Goal: Information Seeking & Learning: Understand process/instructions

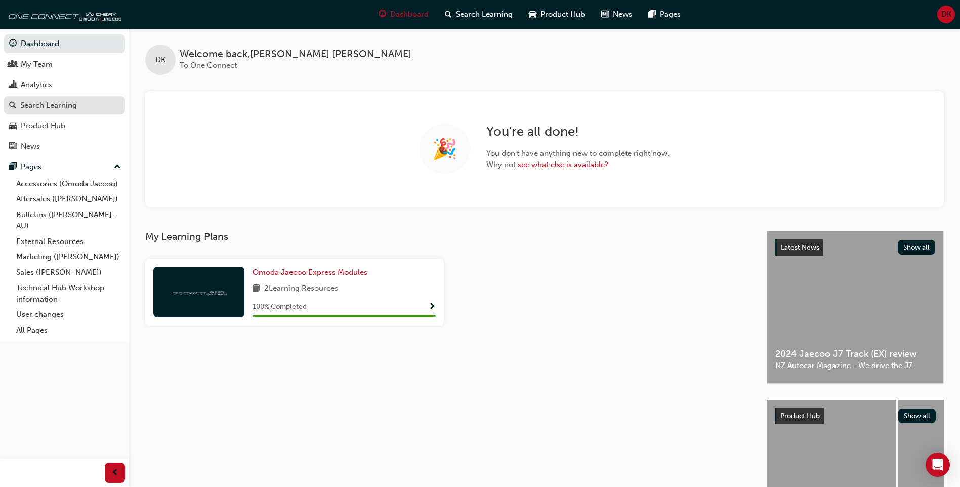
click at [74, 103] on div "Search Learning" at bounding box center [48, 106] width 57 height 12
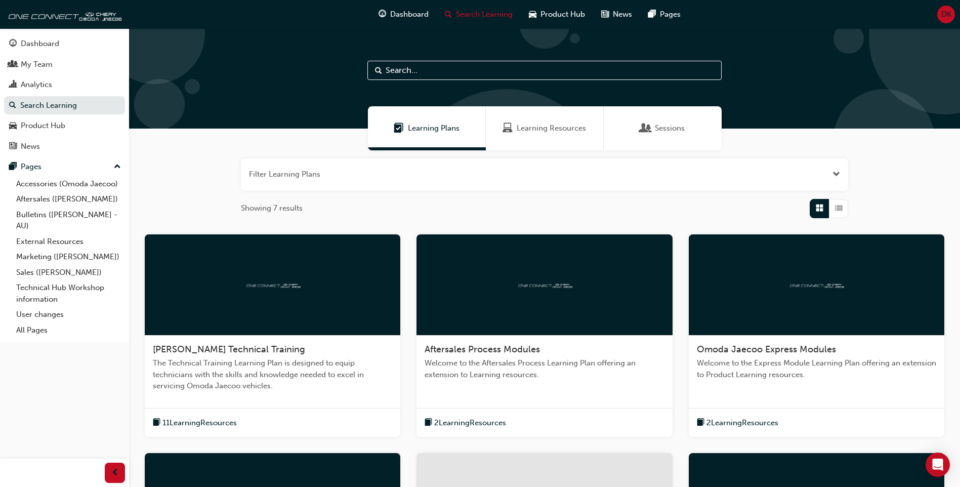
click at [541, 133] on span "Learning Resources" at bounding box center [551, 128] width 69 height 12
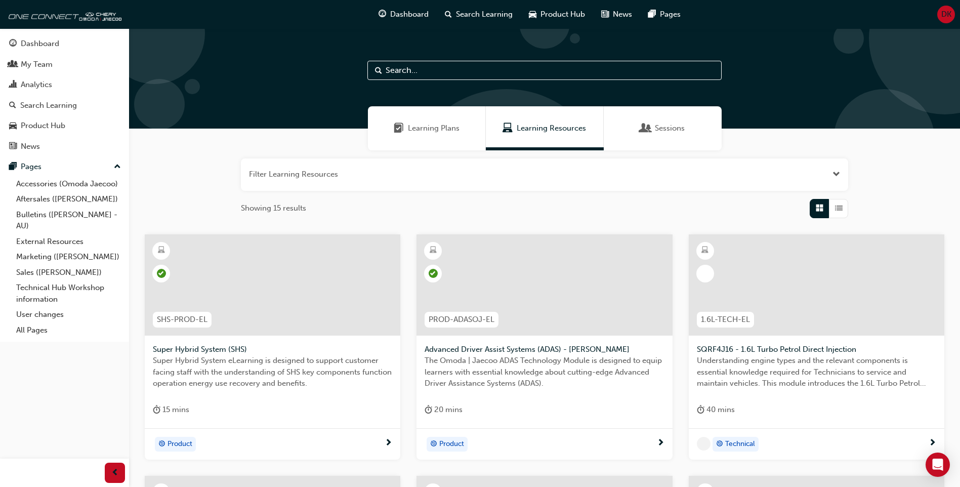
click at [421, 133] on span "Learning Plans" at bounding box center [434, 128] width 52 height 12
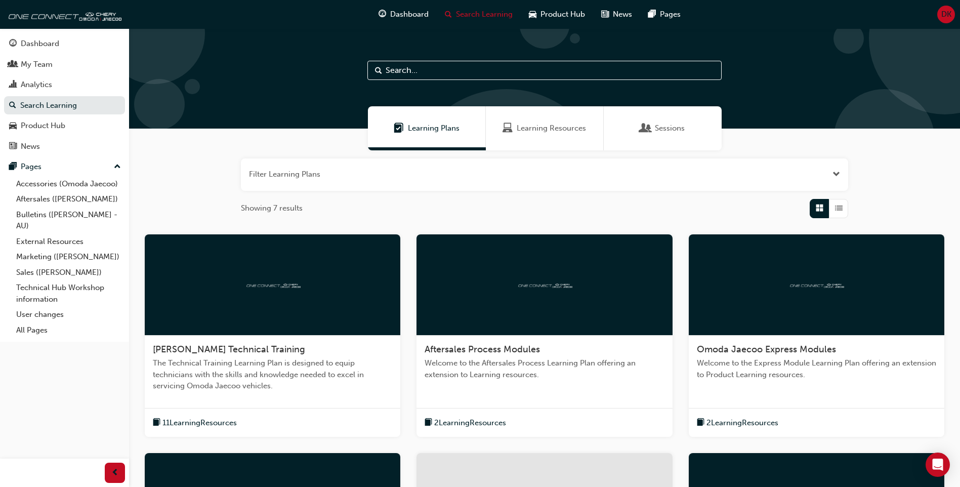
click at [677, 128] on span "Sessions" at bounding box center [670, 128] width 30 height 12
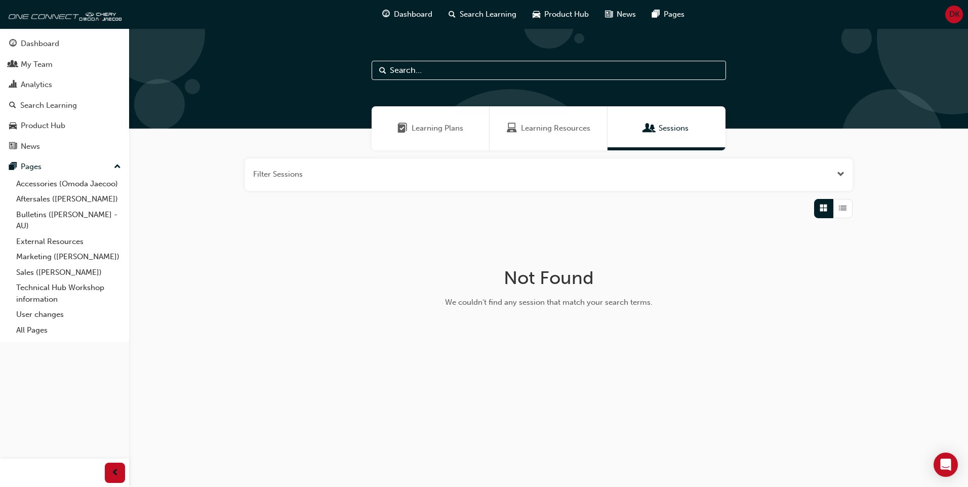
click at [531, 130] on span "Learning Resources" at bounding box center [555, 128] width 69 height 12
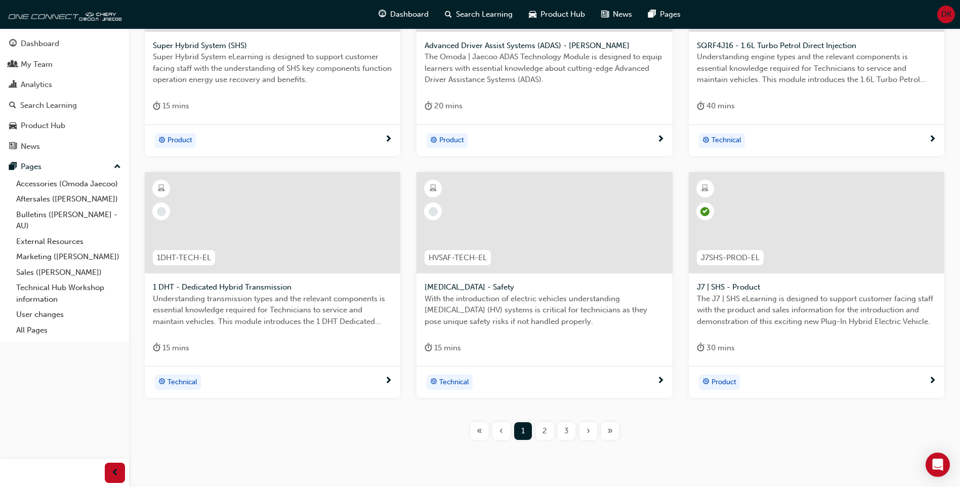
scroll to position [339, 0]
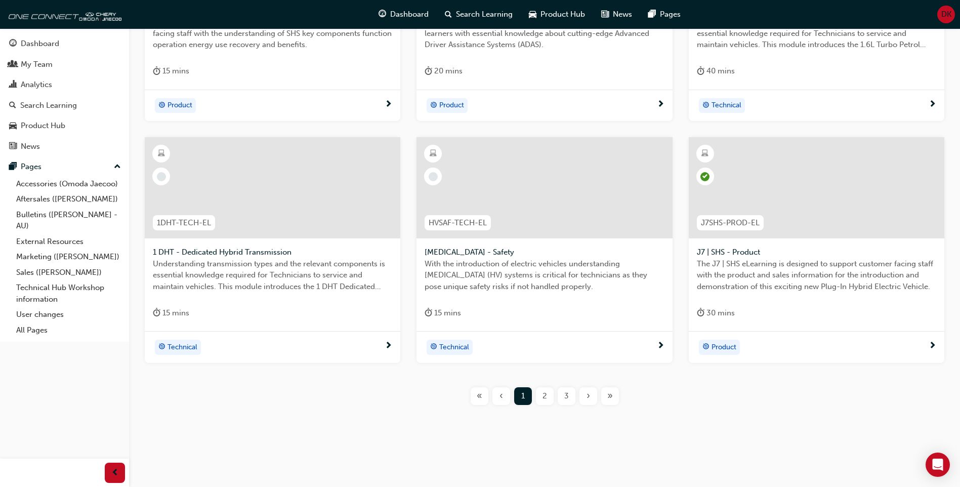
click at [543, 402] on div "2" at bounding box center [545, 396] width 18 height 18
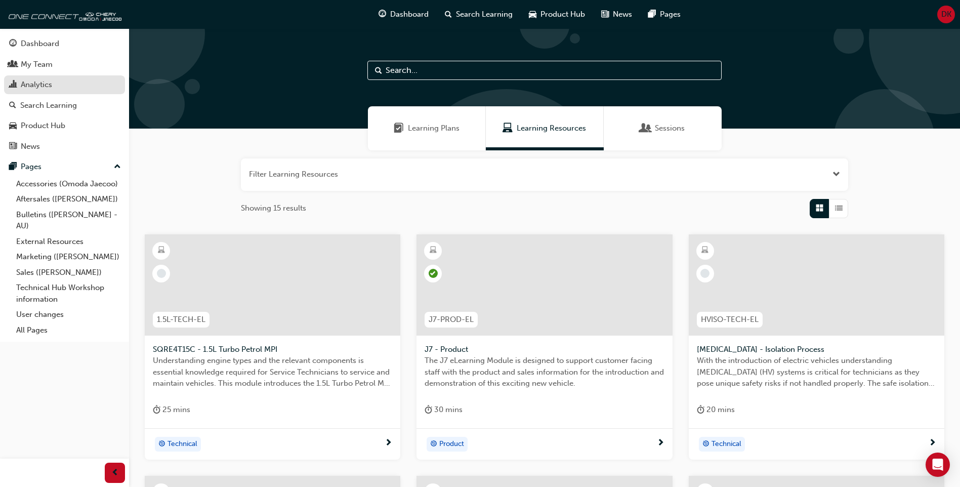
click at [65, 82] on div "Analytics" at bounding box center [64, 84] width 111 height 13
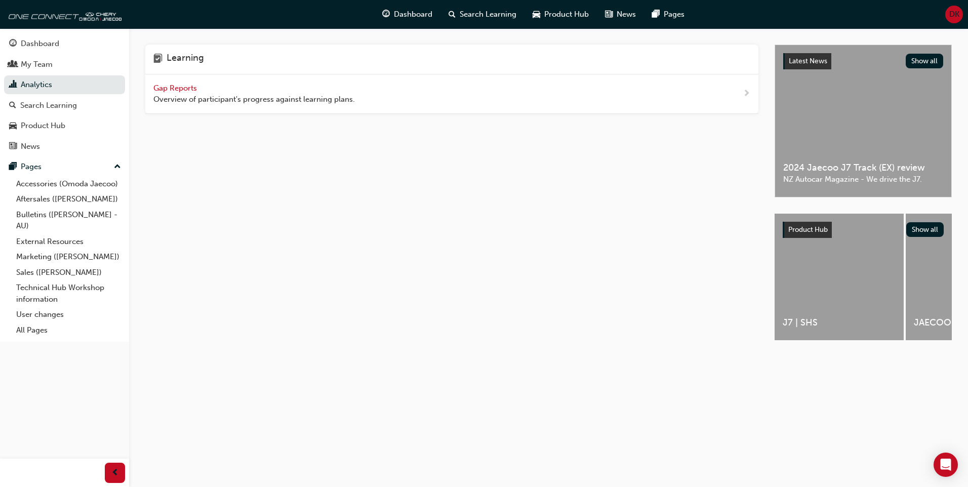
click at [159, 89] on span "Gap Reports" at bounding box center [176, 88] width 46 height 9
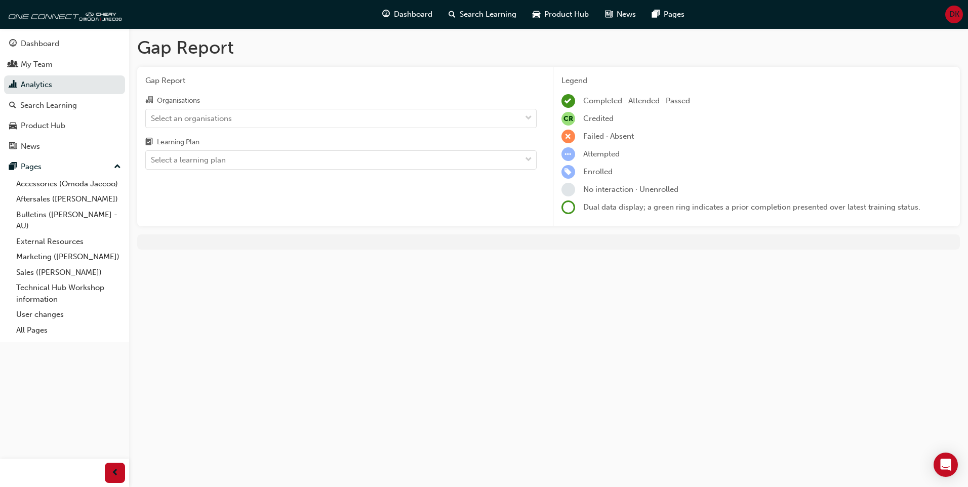
click at [340, 100] on div "Organisations" at bounding box center [340, 101] width 391 height 15
click at [152, 113] on input "Organisations Select an organisations" at bounding box center [151, 117] width 1 height 9
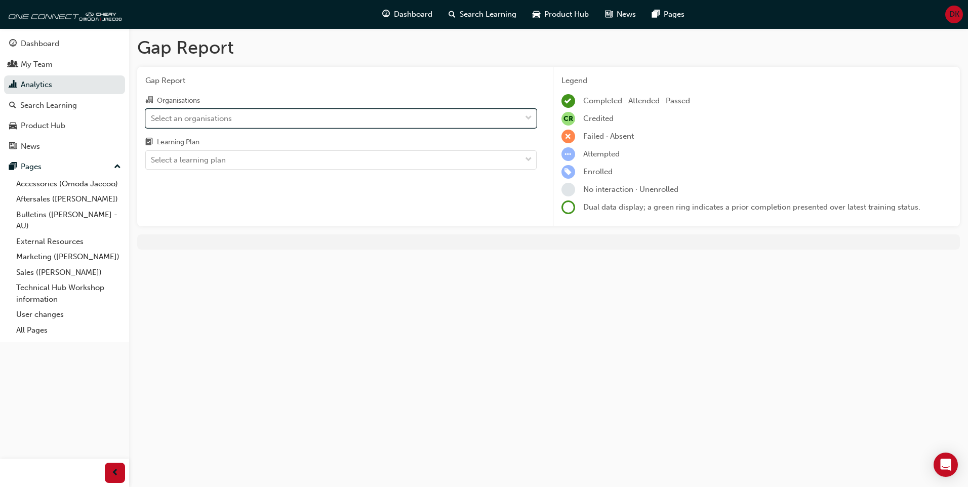
click at [329, 118] on div "Select an organisations" at bounding box center [333, 118] width 375 height 18
click at [152, 118] on input "Organisations 0 results available. Select is focused ,type to refine list, pres…" at bounding box center [151, 117] width 1 height 9
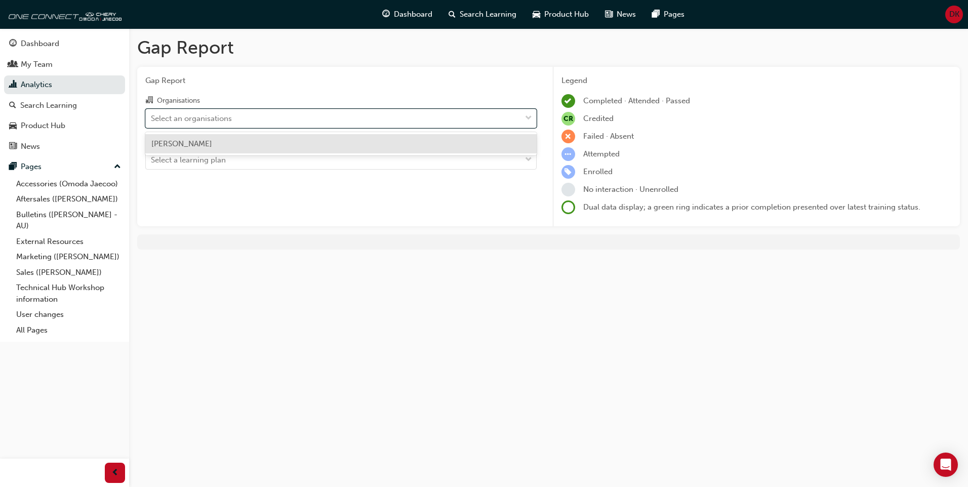
click at [340, 145] on div "[PERSON_NAME]" at bounding box center [340, 144] width 391 height 20
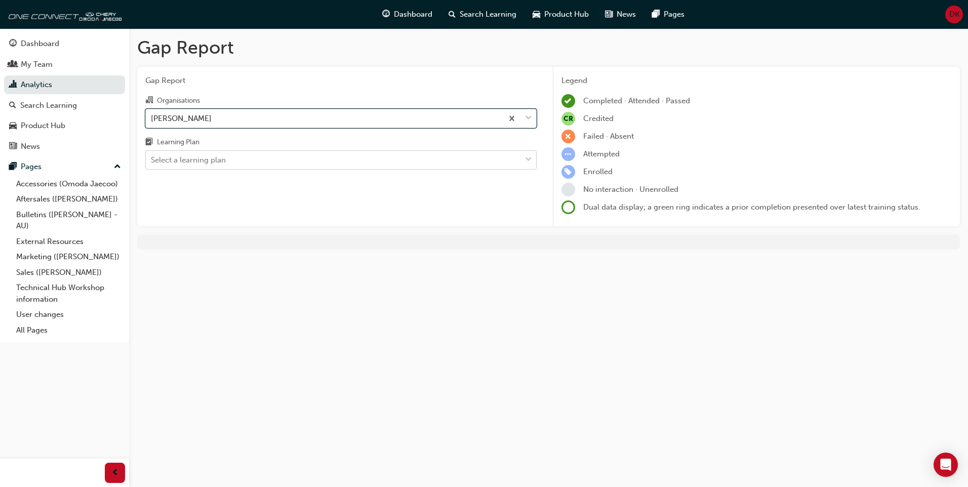
click at [326, 166] on div "Select a learning plan" at bounding box center [333, 160] width 375 height 18
click at [152, 164] on input "Learning Plan Select a learning plan" at bounding box center [151, 159] width 1 height 9
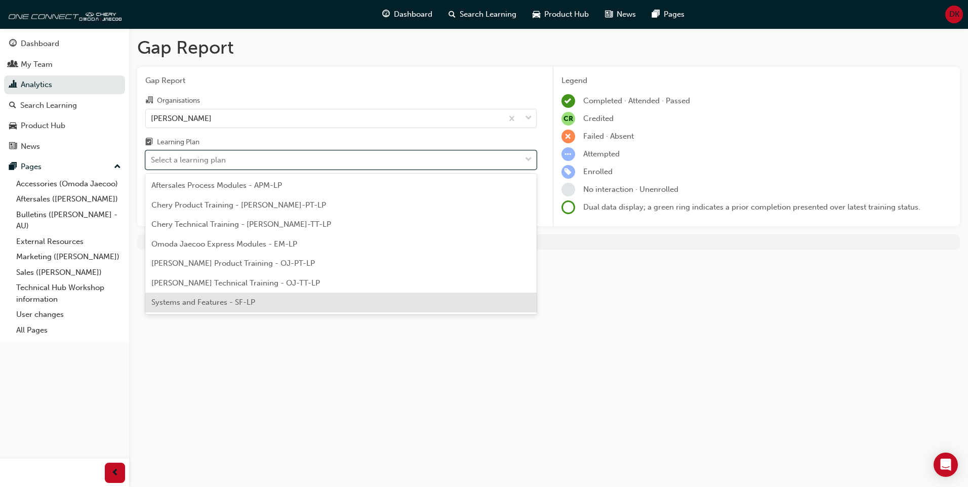
click at [325, 305] on div "Systems and Features - SF-LP" at bounding box center [340, 303] width 391 height 20
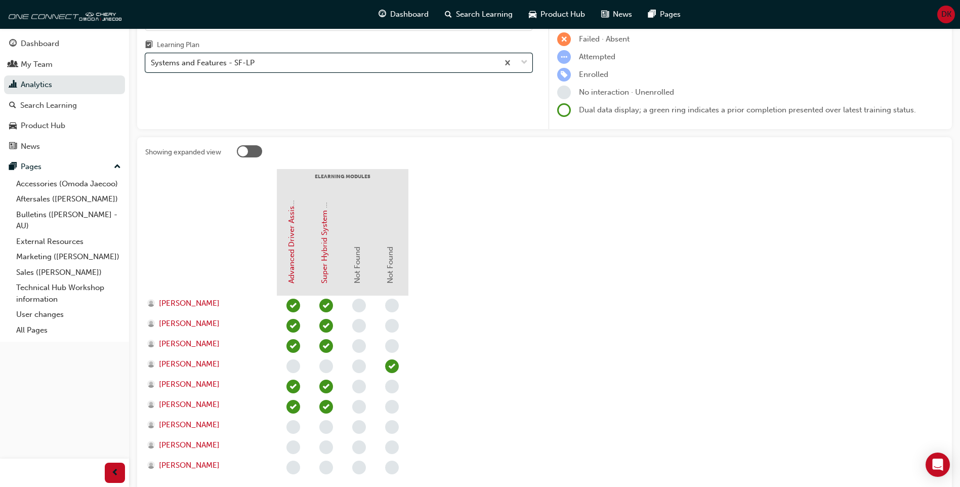
scroll to position [101, 0]
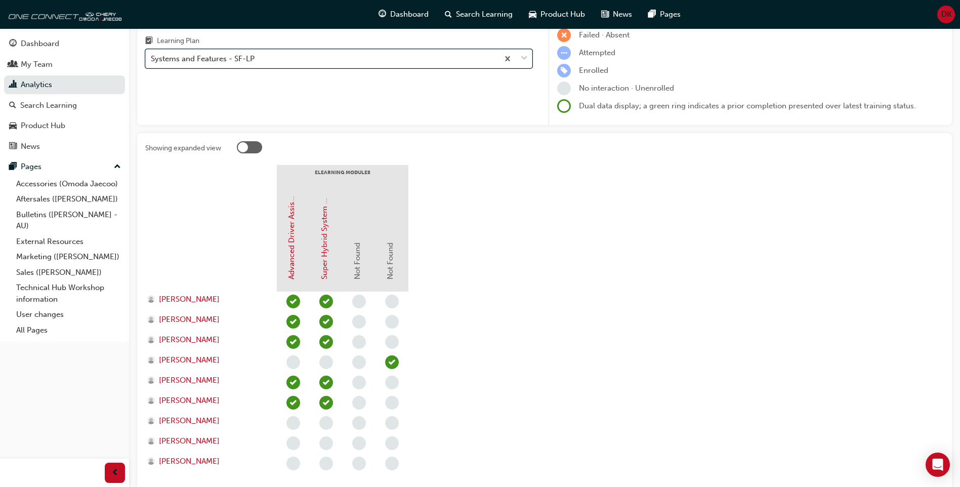
click at [291, 61] on div "Systems and Features - SF-LP" at bounding box center [322, 59] width 353 height 18
click at [152, 61] on input "Learning Plan option Systems and Features - SF-LP, selected. 0 results availabl…" at bounding box center [151, 58] width 1 height 9
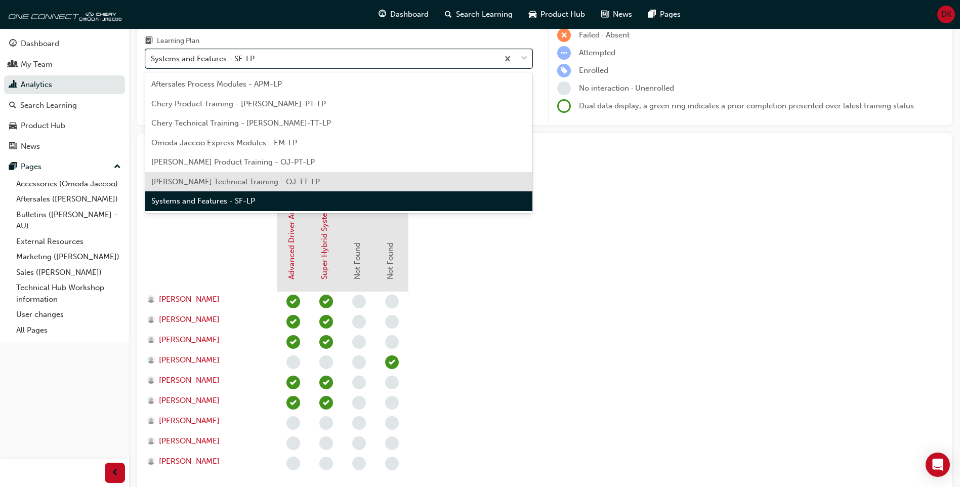
click at [274, 183] on span "[PERSON_NAME] Technical Training - OJ-TT-LP" at bounding box center [235, 181] width 169 height 9
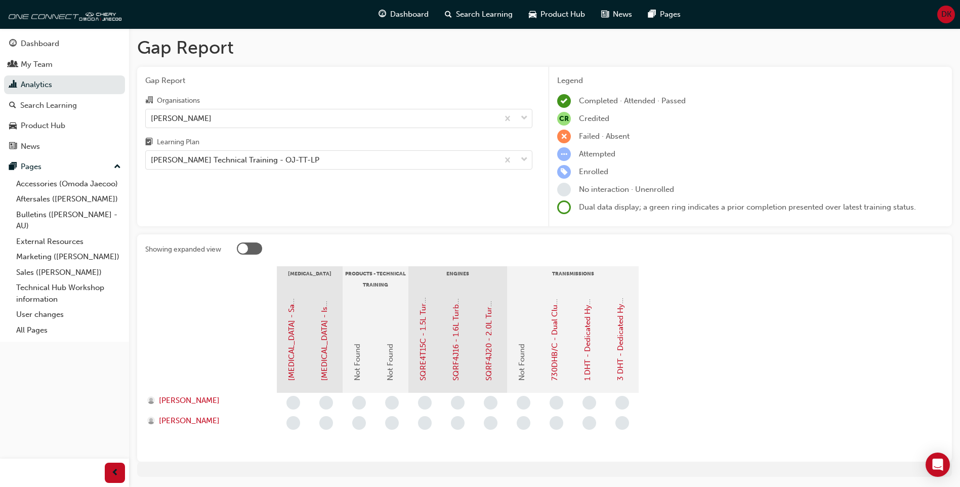
click at [353, 150] on div "Learning Plan" at bounding box center [338, 143] width 387 height 15
click at [152, 155] on input "Learning Plan [PERSON_NAME] Technical Training - OJ-TT-LP" at bounding box center [151, 159] width 1 height 9
click at [350, 157] on div "[PERSON_NAME] Technical Training - OJ-TT-LP" at bounding box center [322, 160] width 353 height 18
click at [152, 157] on input "Learning Plan option Omoda Jaecoo Technical Training - OJ-TT-LP, selected. 0 re…" at bounding box center [151, 159] width 1 height 9
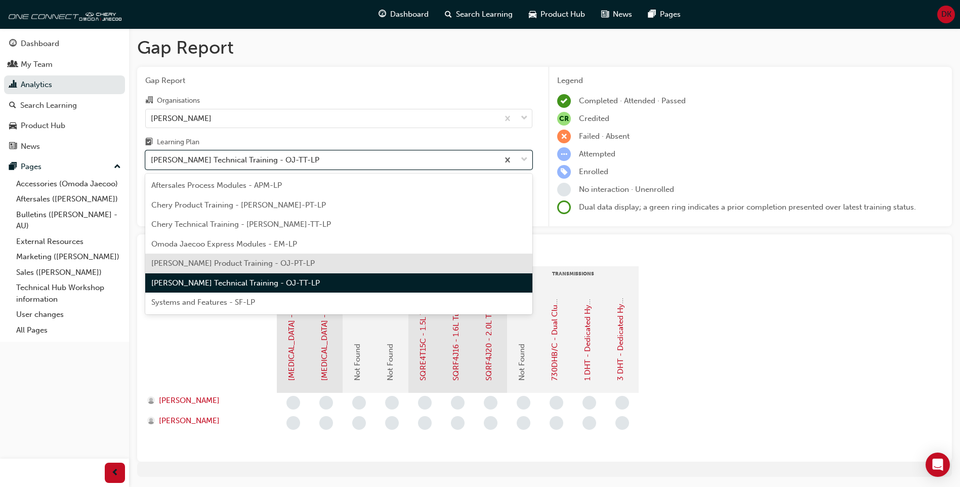
click at [297, 266] on span "[PERSON_NAME] Product Training - OJ-PT-LP" at bounding box center [232, 263] width 163 height 9
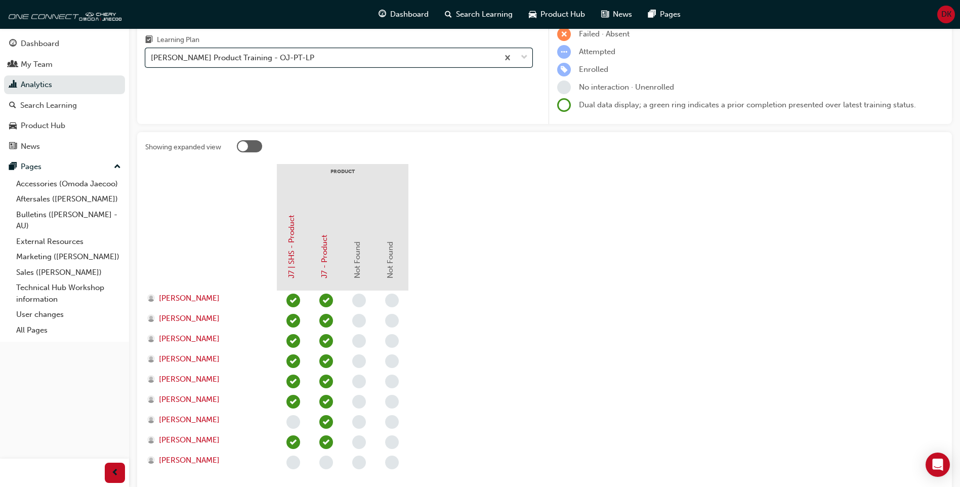
scroll to position [72, 0]
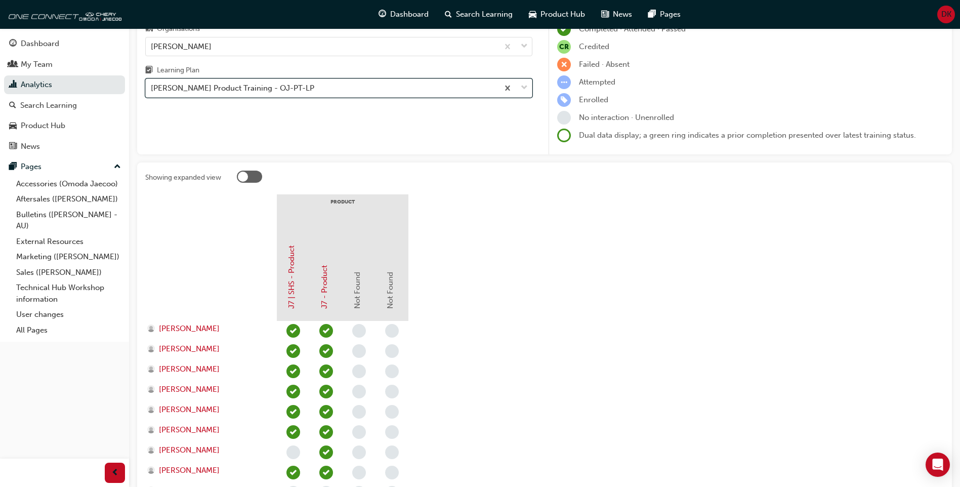
click at [445, 92] on div "[PERSON_NAME] Product Training - OJ-PT-LP" at bounding box center [322, 88] width 353 height 18
click at [152, 92] on input "Learning Plan option [PERSON_NAME] Product Training - OJ-PT-LP, selected. 0 res…" at bounding box center [151, 88] width 1 height 9
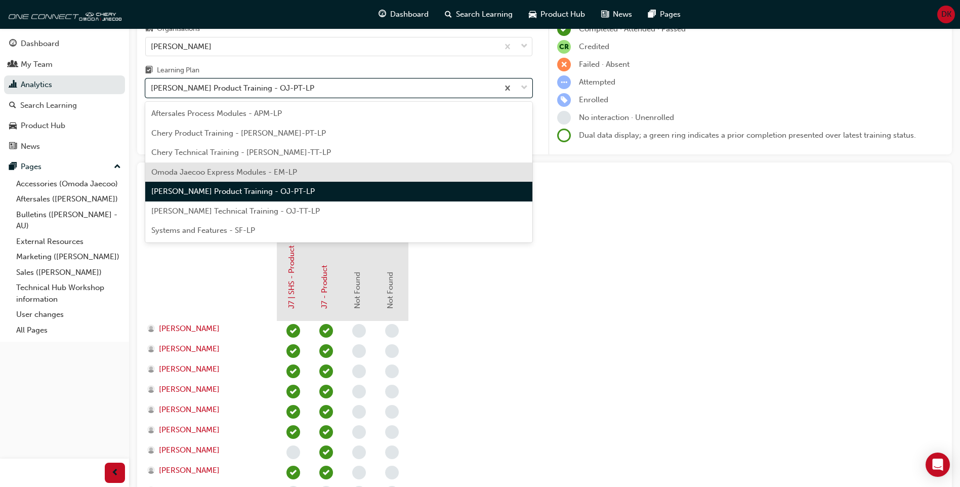
click at [388, 168] on div "Omoda Jaecoo Express Modules - EM-LP" at bounding box center [338, 172] width 387 height 20
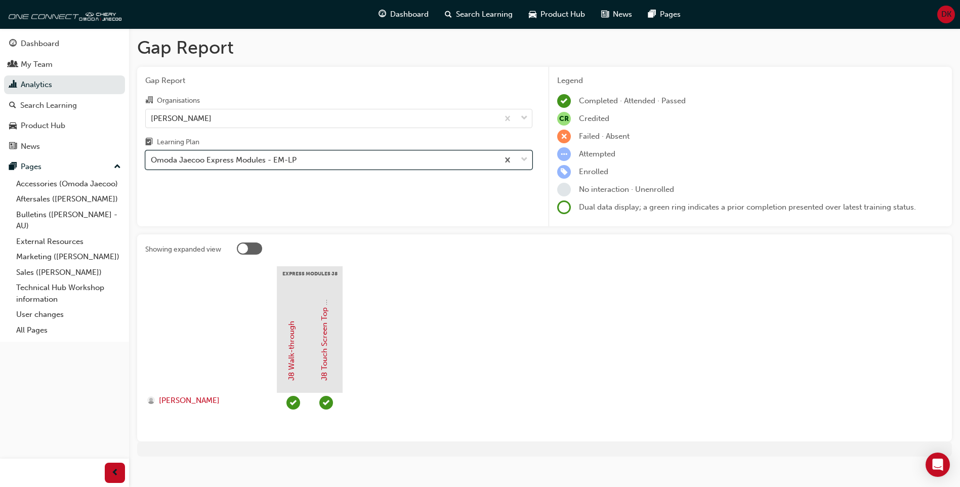
click at [414, 160] on div "Omoda Jaecoo Express Modules - EM-LP" at bounding box center [322, 160] width 353 height 18
click at [152, 160] on input "Learning Plan option Omoda Jaecoo Express Modules - EM-LP, selected. 0 results …" at bounding box center [151, 159] width 1 height 9
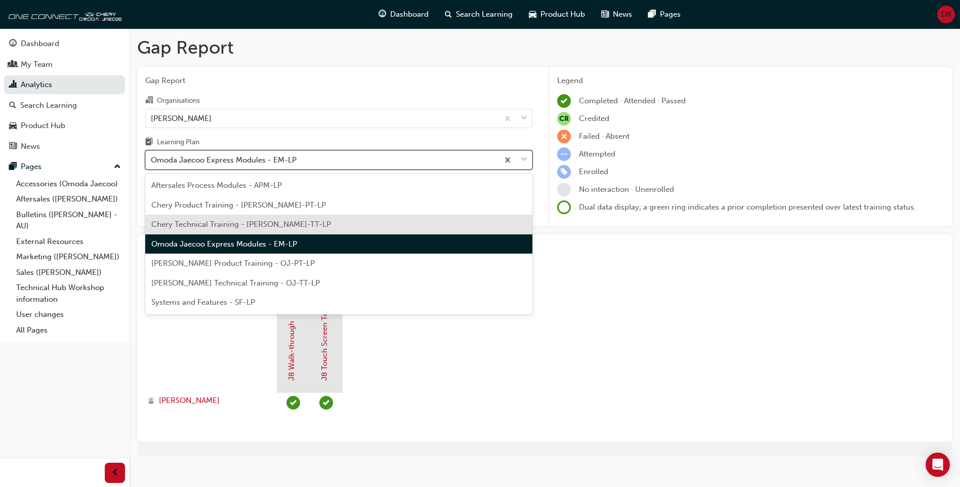
click at [391, 224] on div "Chery Technical Training - [PERSON_NAME]-TT-LP" at bounding box center [338, 225] width 387 height 20
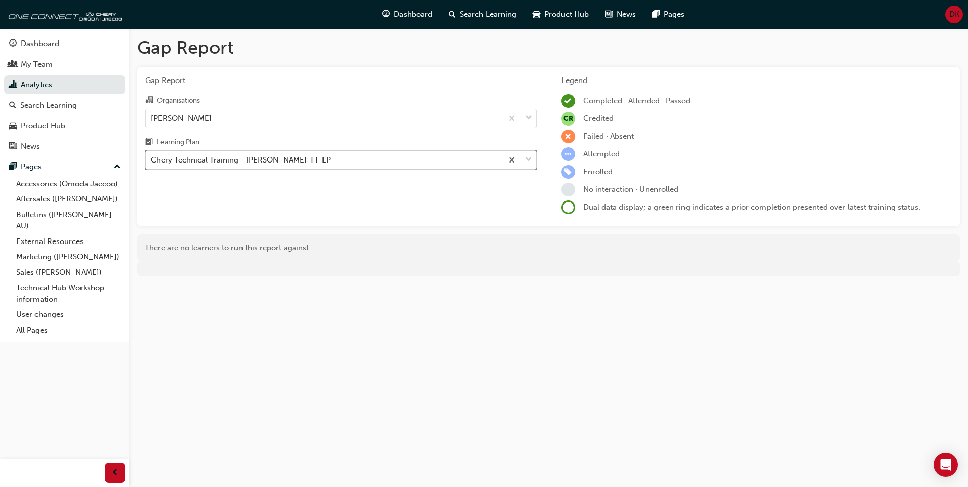
click at [421, 161] on div "Chery Technical Training - [PERSON_NAME]-TT-LP" at bounding box center [324, 160] width 357 height 18
click at [152, 161] on input "Learning Plan option Chery Technical Training - [PERSON_NAME]-TT-LP, selected. …" at bounding box center [151, 159] width 1 height 9
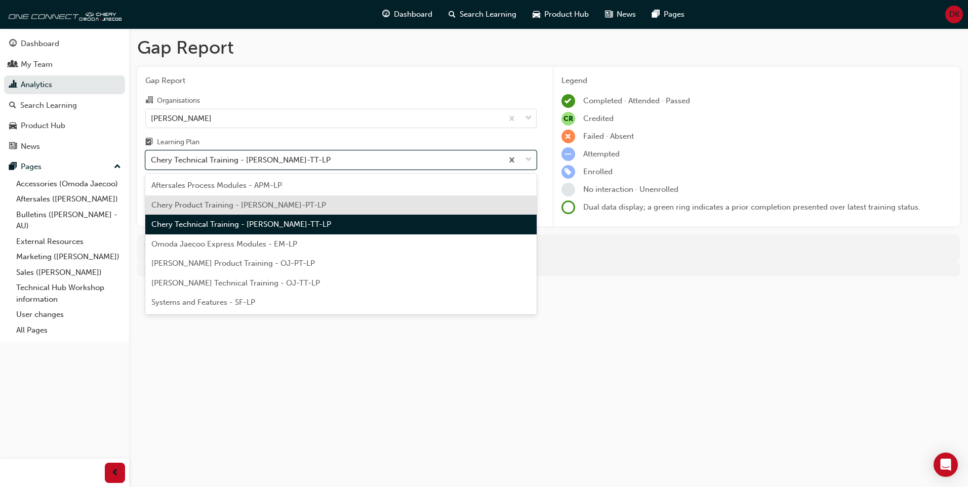
click at [389, 213] on div "Chery Product Training - [PERSON_NAME]-PT-LP" at bounding box center [340, 205] width 391 height 20
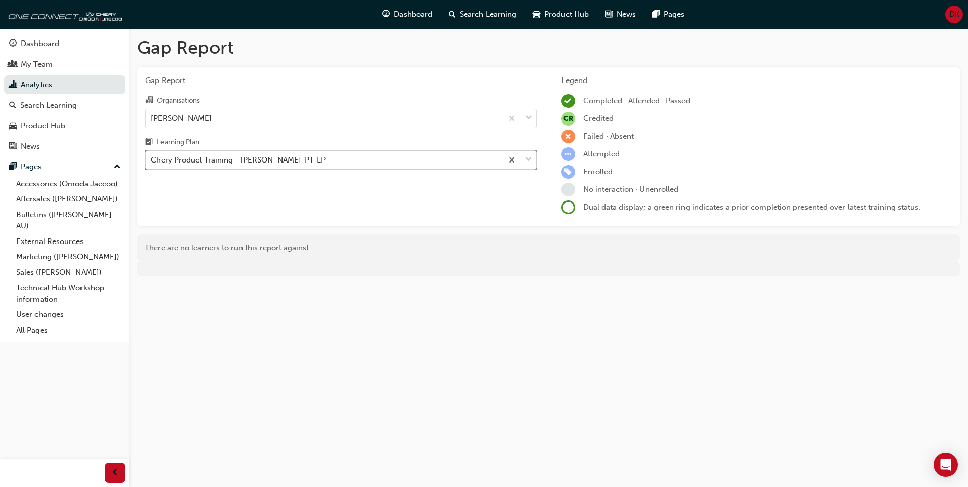
click at [428, 163] on div "Chery Product Training - [PERSON_NAME]-PT-LP" at bounding box center [324, 160] width 357 height 18
click at [152, 163] on input "Learning Plan option Chery Product Training - [PERSON_NAME]-PT-LP, selected. 0 …" at bounding box center [151, 159] width 1 height 9
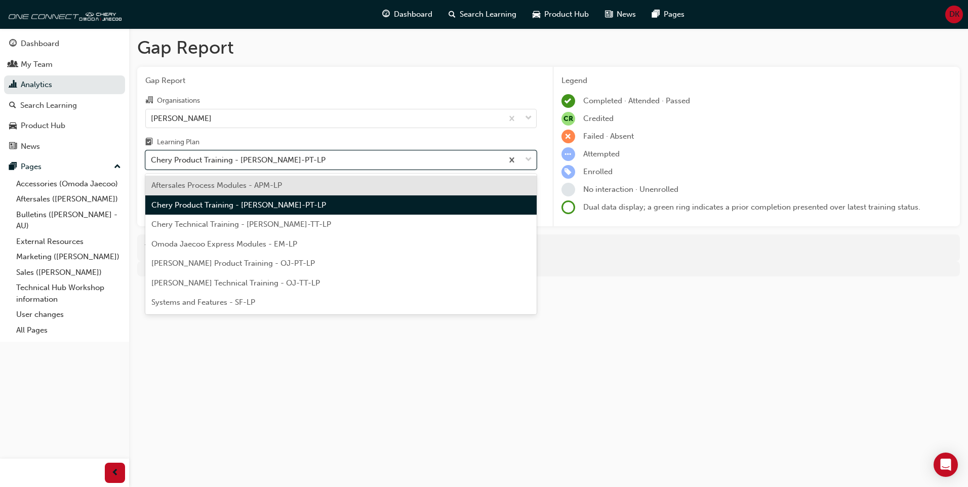
click at [410, 187] on div "Aftersales Process Modules - APM-LP" at bounding box center [340, 186] width 391 height 20
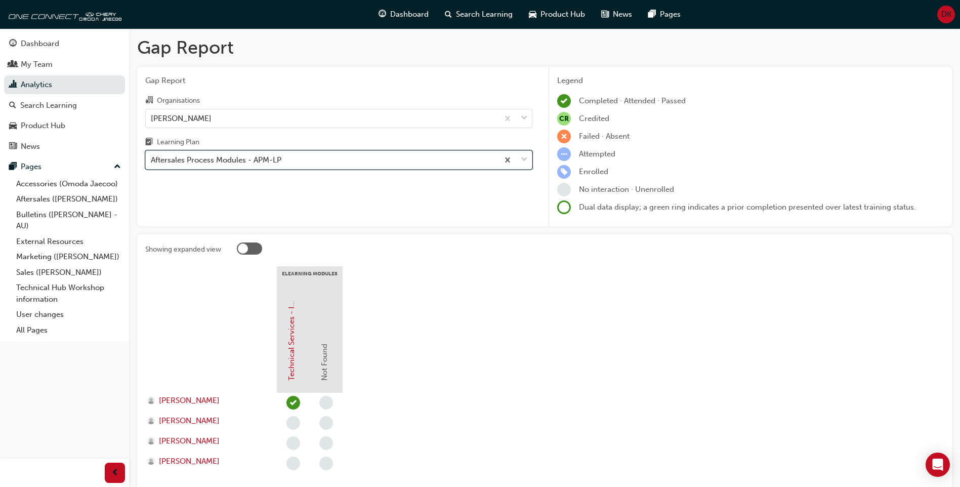
click at [439, 162] on div "Aftersales Process Modules - APM-LP" at bounding box center [322, 160] width 353 height 18
click at [152, 162] on input "Learning Plan option Aftersales Process Modules - APM-LP, selected. 0 results a…" at bounding box center [151, 159] width 1 height 9
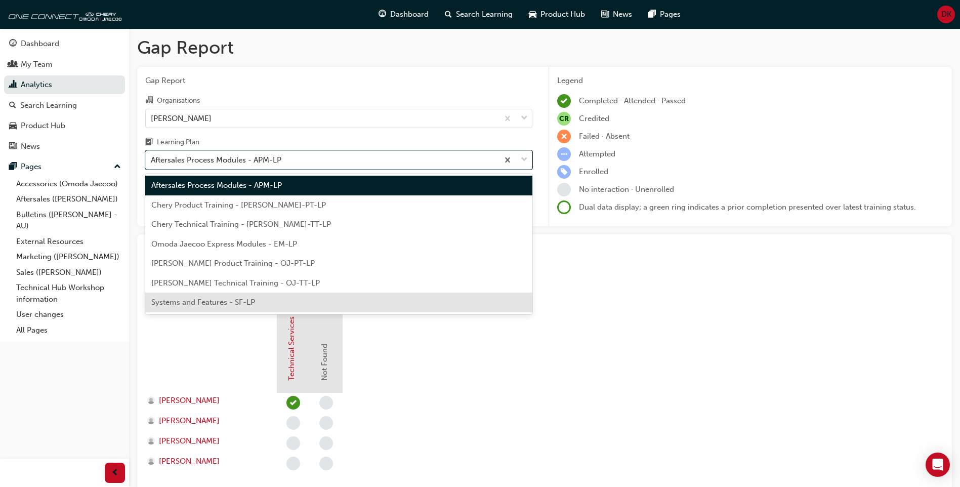
click at [393, 298] on div "Systems and Features - SF-LP" at bounding box center [338, 303] width 387 height 20
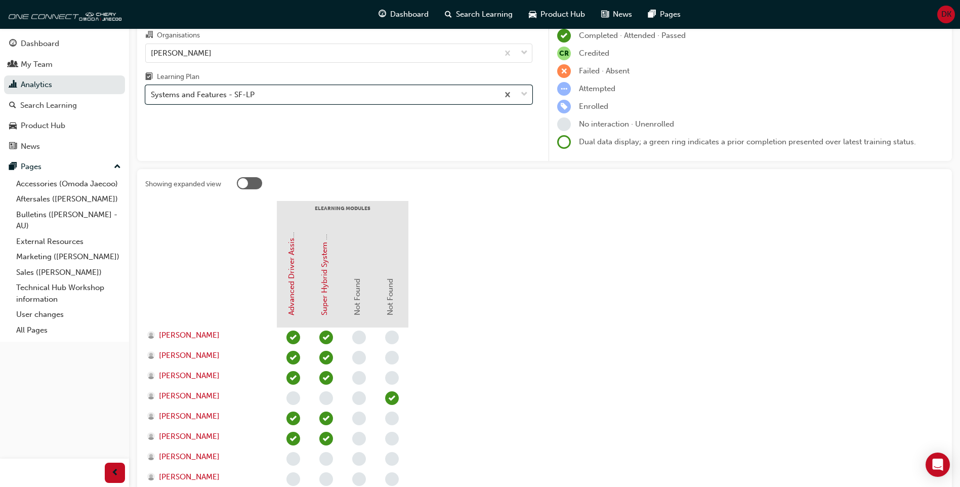
scroll to position [51, 0]
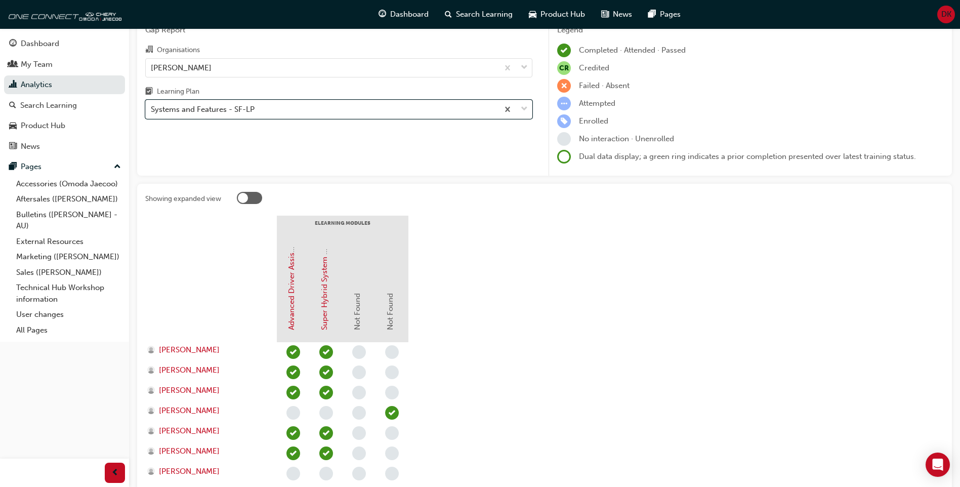
click at [562, 125] on span "learningRecordVerb_ENROLL-icon" at bounding box center [564, 121] width 14 height 14
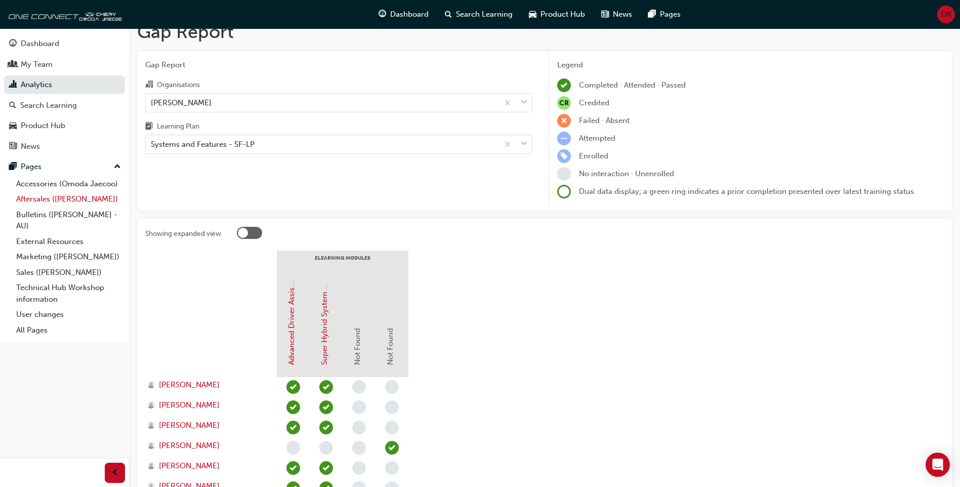
scroll to position [0, 0]
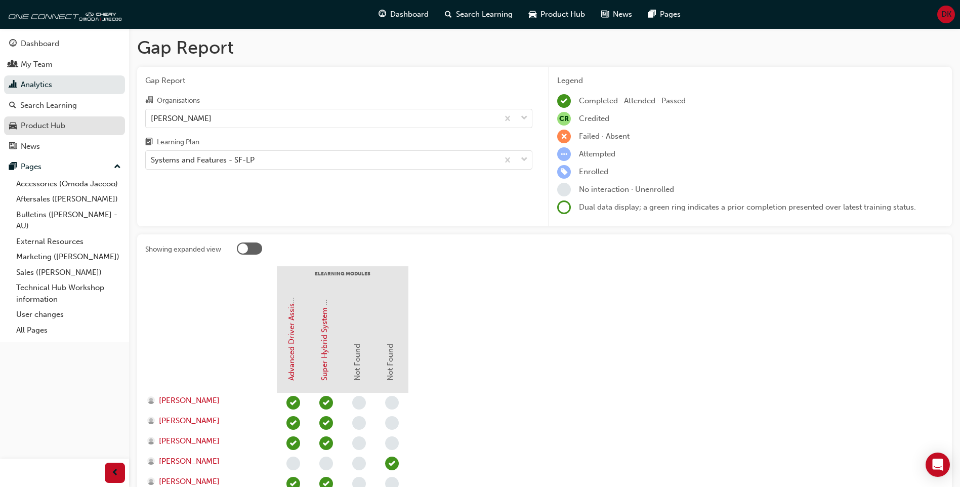
click at [48, 123] on div "Product Hub" at bounding box center [43, 126] width 45 height 12
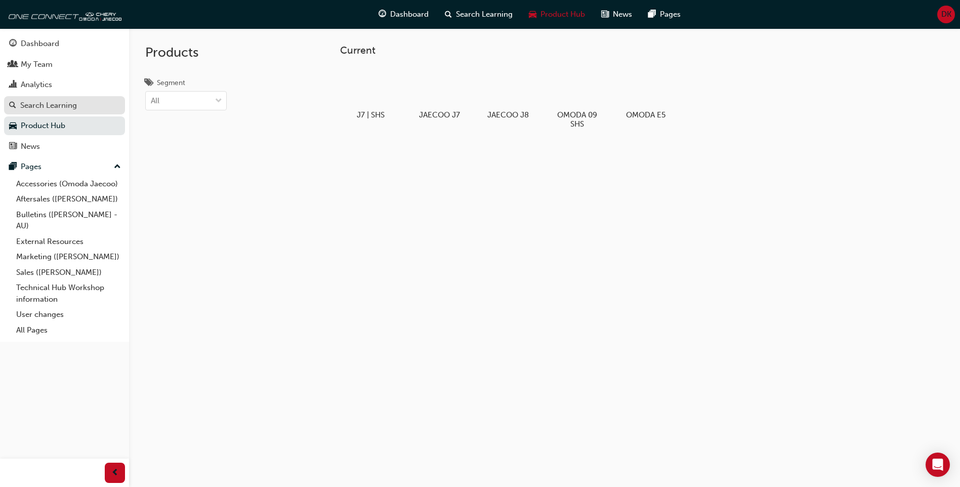
click at [44, 109] on div "Search Learning" at bounding box center [48, 106] width 57 height 12
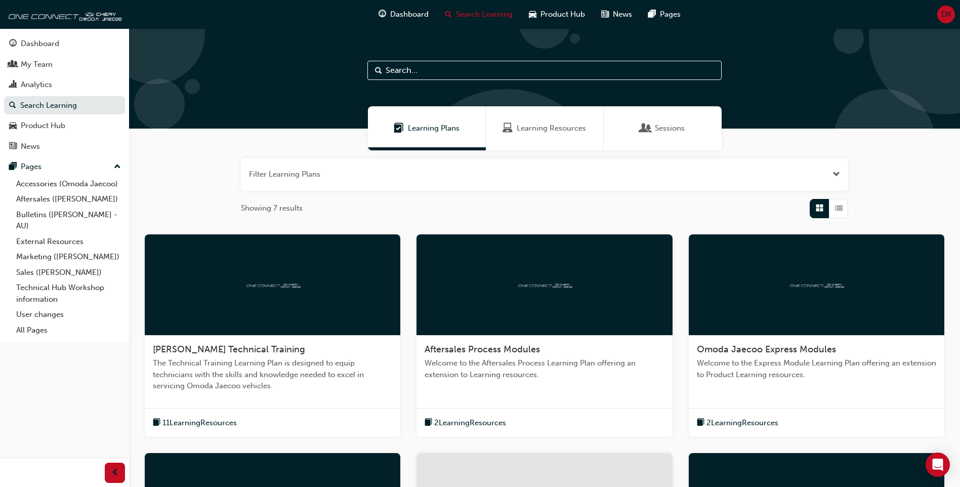
click at [549, 121] on div "Learning Resources" at bounding box center [545, 128] width 118 height 44
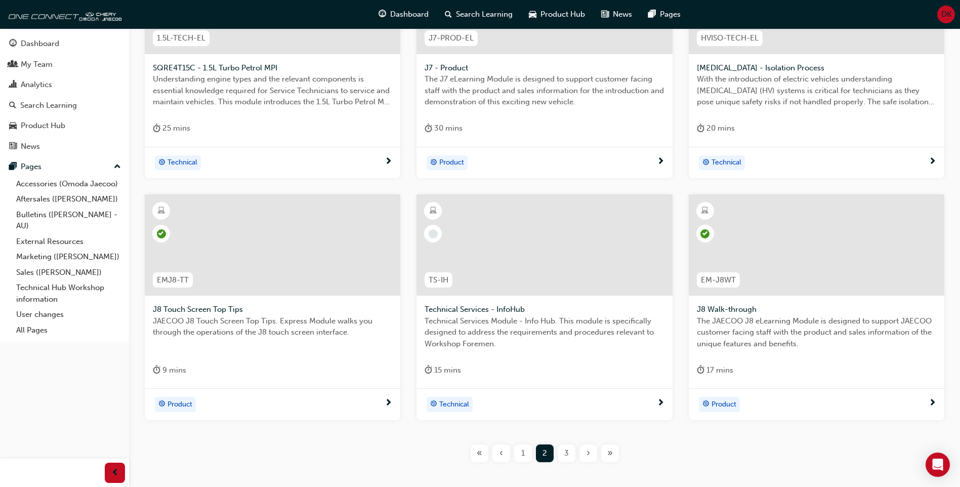
scroll to position [304, 0]
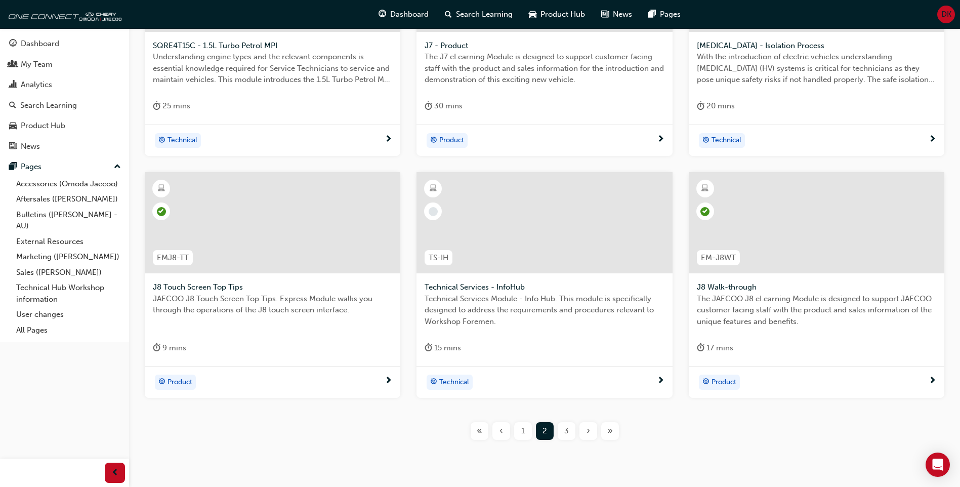
click at [568, 428] on span "3" at bounding box center [566, 431] width 5 height 12
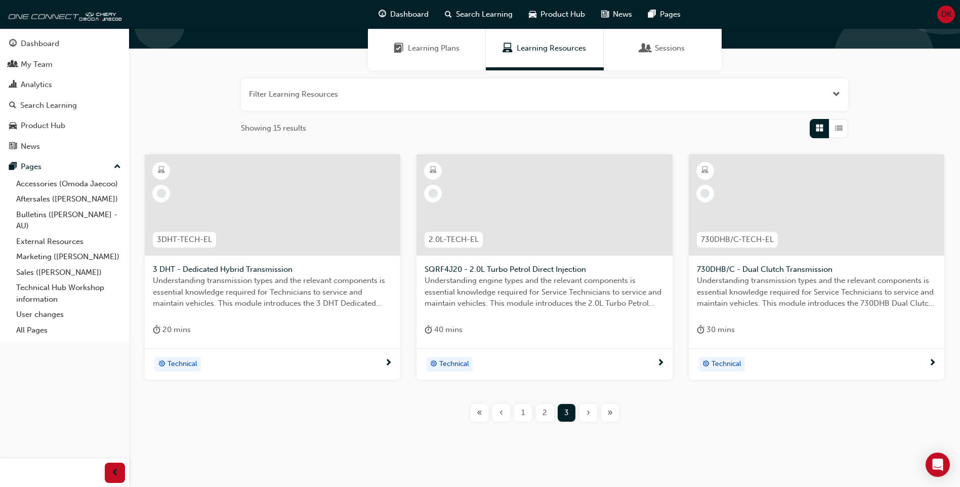
scroll to position [97, 0]
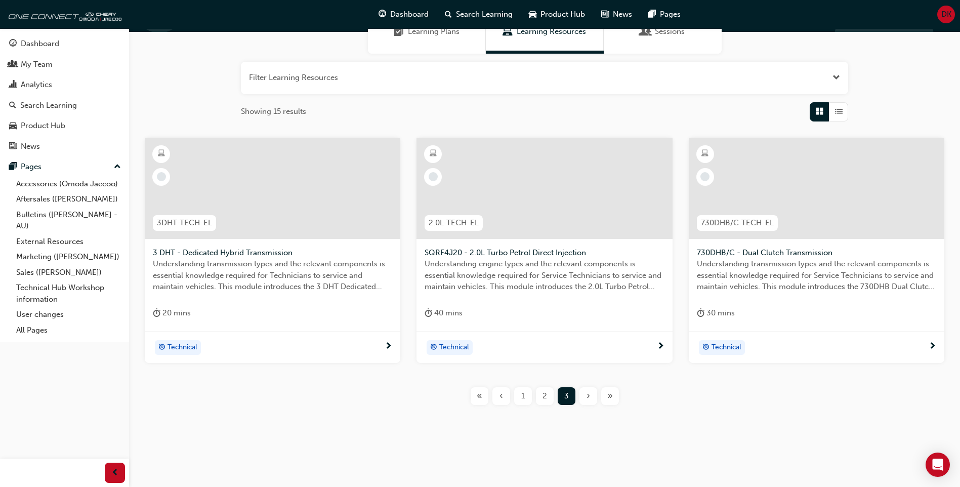
click at [524, 397] on span "1" at bounding box center [523, 396] width 4 height 12
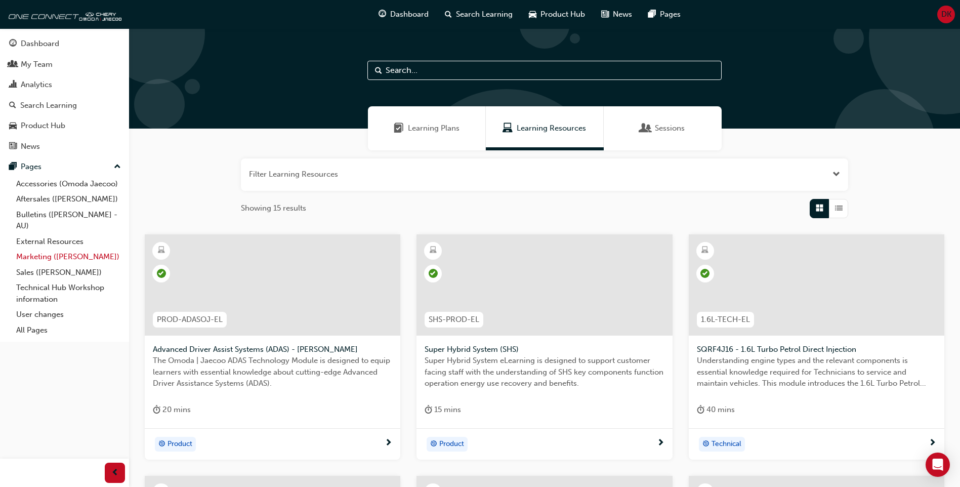
click at [22, 259] on link "Marketing ([PERSON_NAME])" at bounding box center [68, 257] width 113 height 16
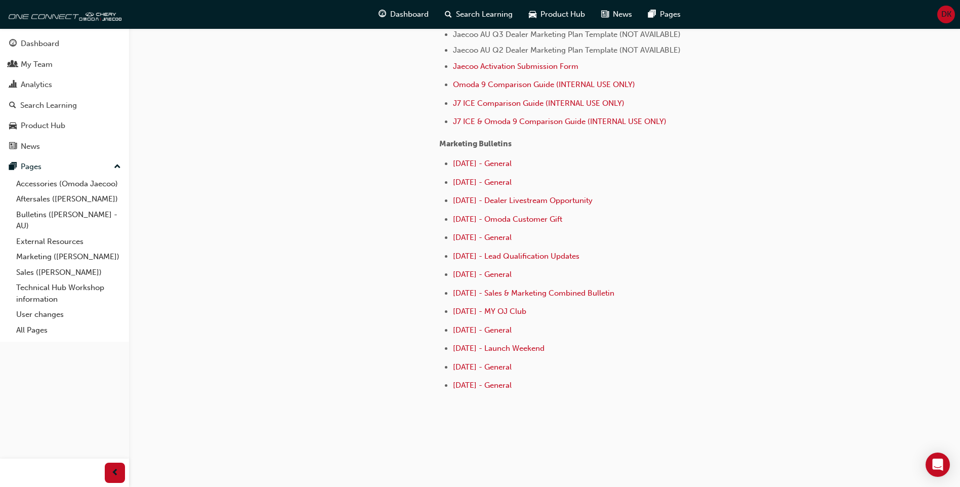
scroll to position [471, 0]
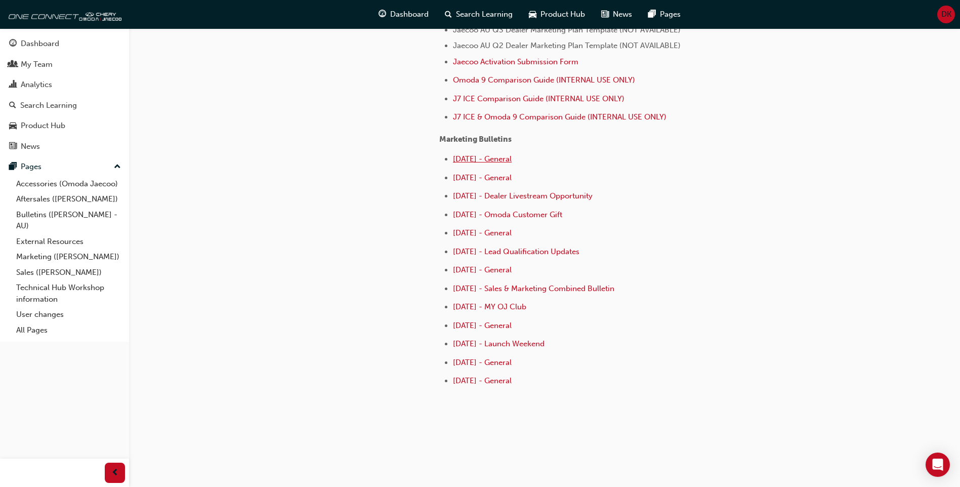
click at [475, 162] on span "[DATE] - General" at bounding box center [482, 158] width 59 height 9
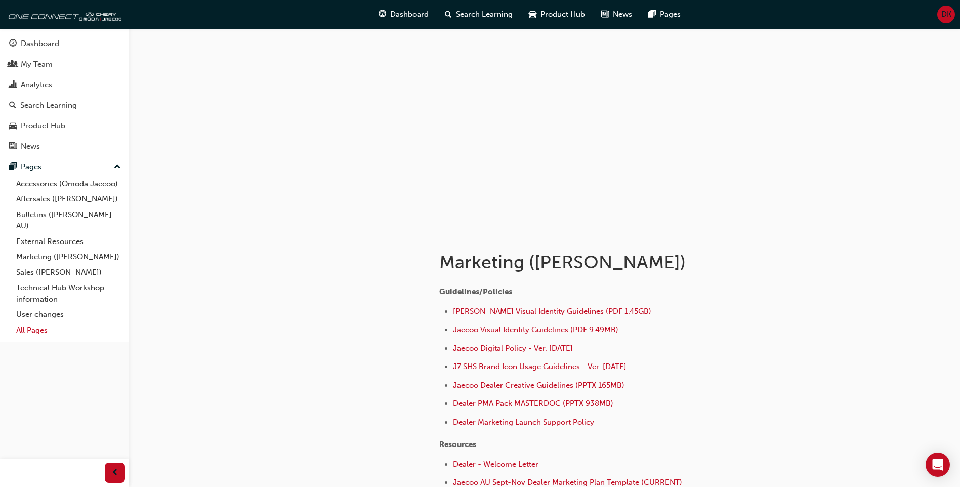
click at [24, 332] on link "All Pages" at bounding box center [68, 330] width 113 height 16
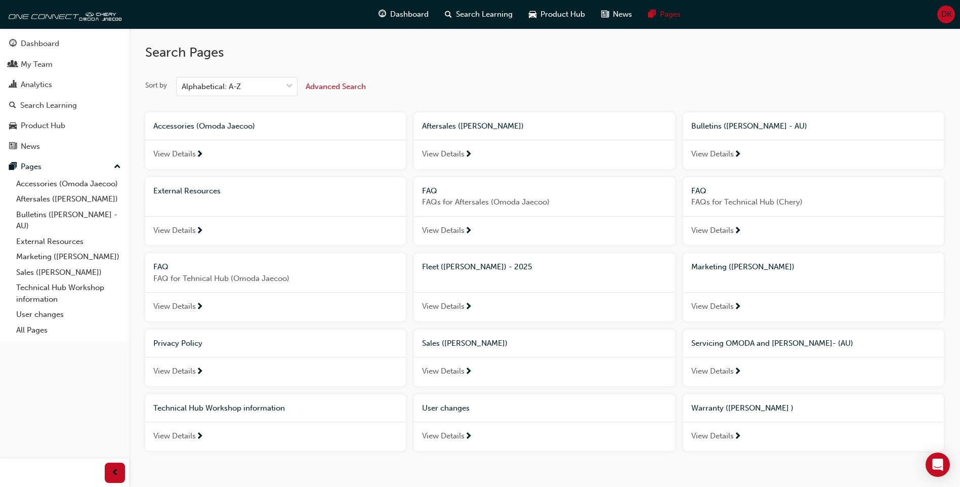
click at [734, 367] on span "next-icon" at bounding box center [738, 371] width 8 height 9
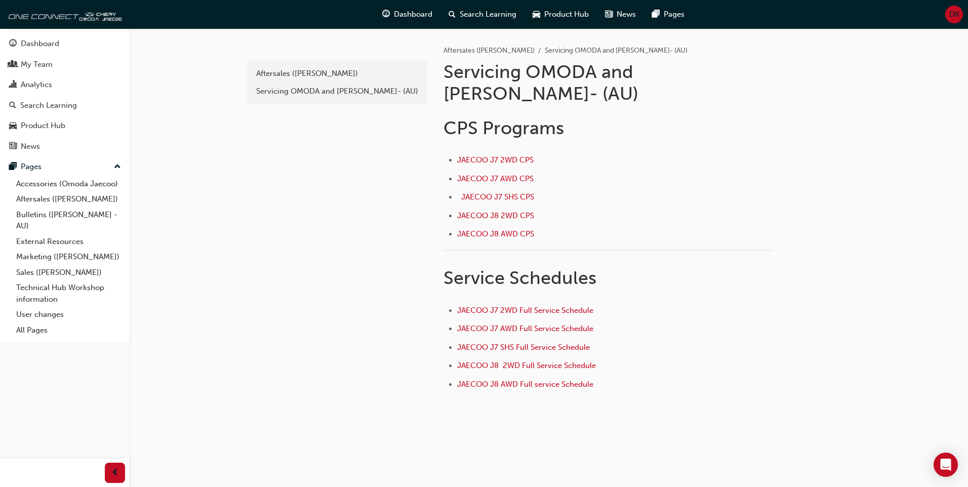
click at [488, 122] on div "CPS Programs JAECOO J7 2WD CPS ﻿ JAECOO J7 AWD CPS ﻿ JAECOO J7 SHS CPS ﻿ JAECOO…" at bounding box center [607, 255] width 329 height 276
click at [483, 155] on span "JAECOO J7 2WD CPS ﻿" at bounding box center [496, 159] width 78 height 9
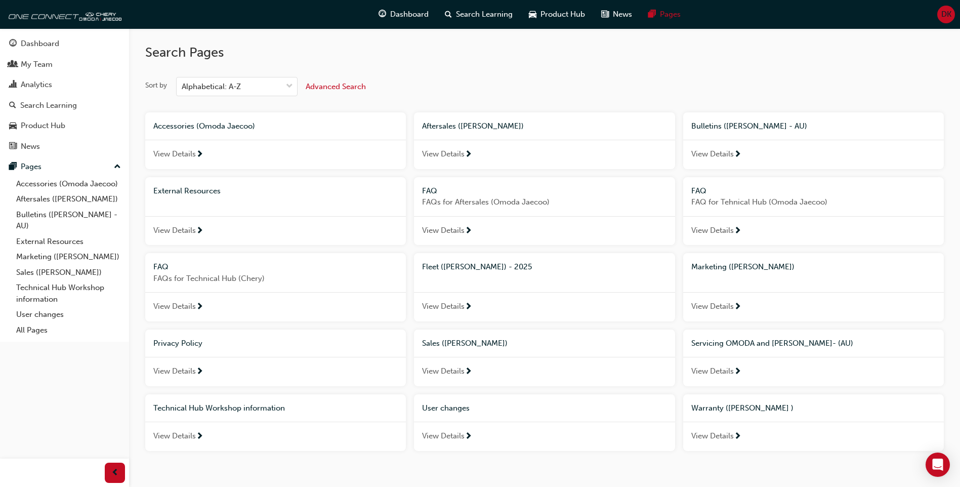
click at [459, 225] on span "View Details" at bounding box center [443, 231] width 43 height 12
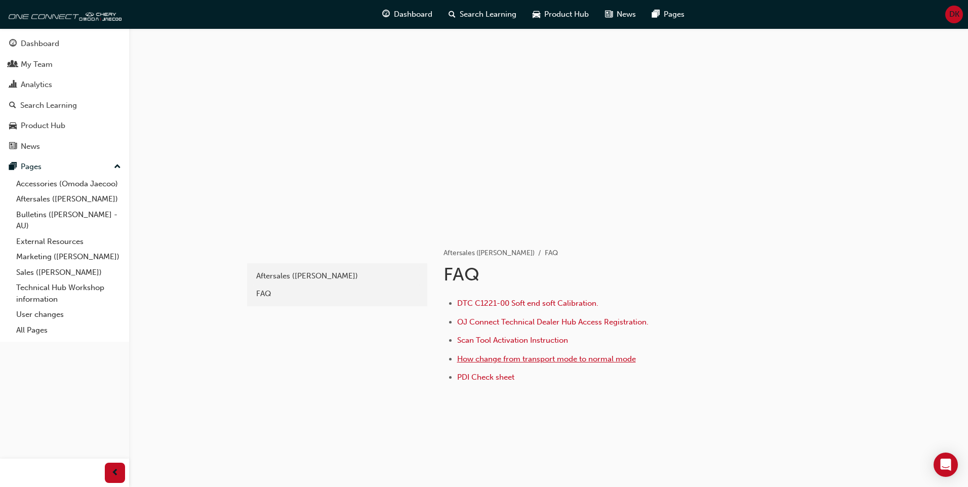
click at [585, 358] on span "How change from transport mode to normal mode" at bounding box center [546, 358] width 179 height 9
